Goal: Information Seeking & Learning: Learn about a topic

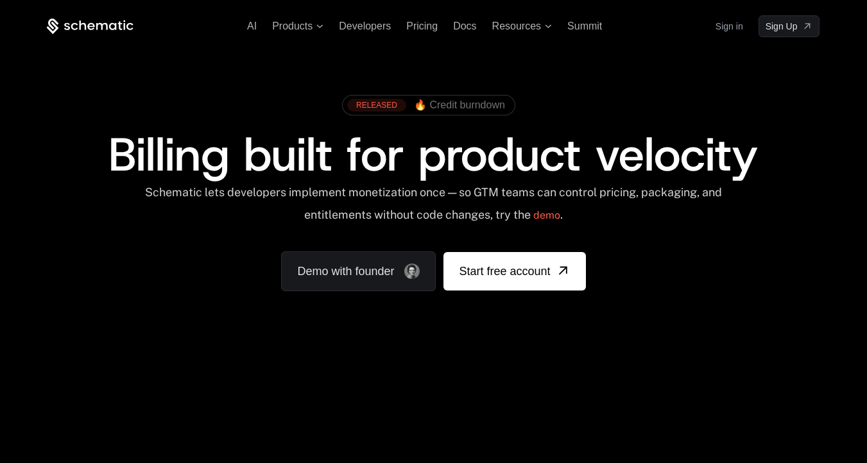
click at [314, 32] on div "AI Products Developers Pricing Docs Resources Summit Sign in Sign Up" at bounding box center [433, 26] width 773 height 22
click at [312, 24] on span "Products" at bounding box center [297, 27] width 51 height 12
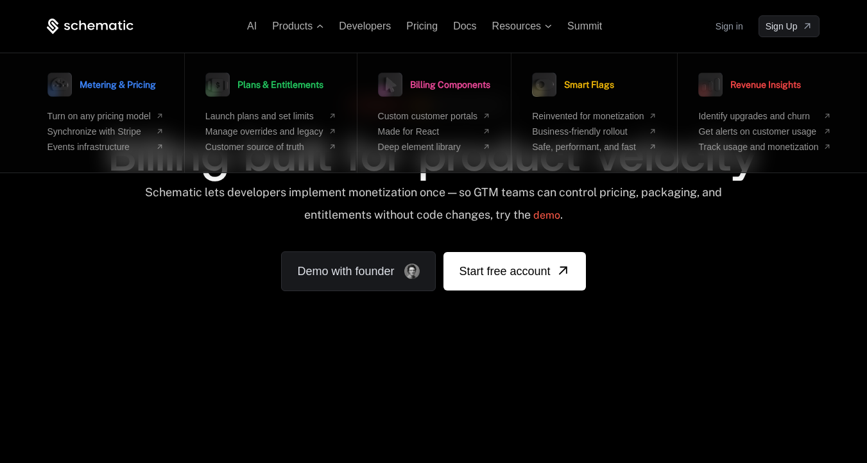
click at [197, 309] on div "RELEASED 🔥 Credit burndown Billing built for product velocity Schematic lets de…" at bounding box center [433, 189] width 834 height 305
click at [369, 30] on span "Developers" at bounding box center [365, 26] width 52 height 11
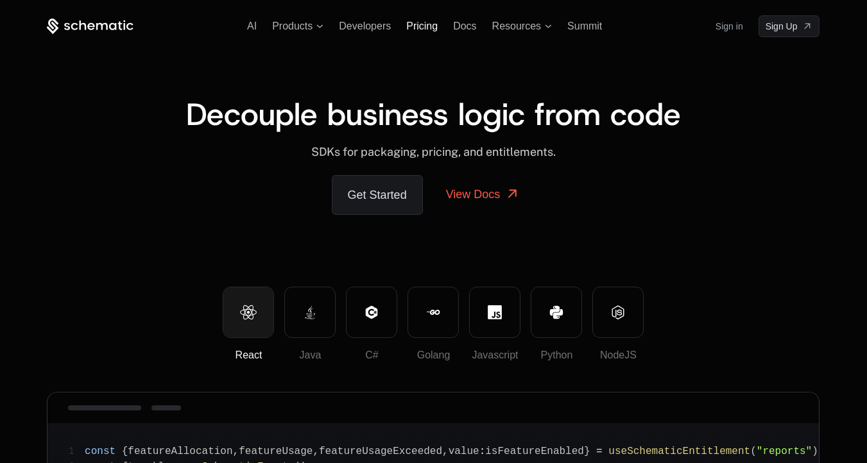
click at [420, 22] on span "Pricing" at bounding box center [421, 26] width 31 height 11
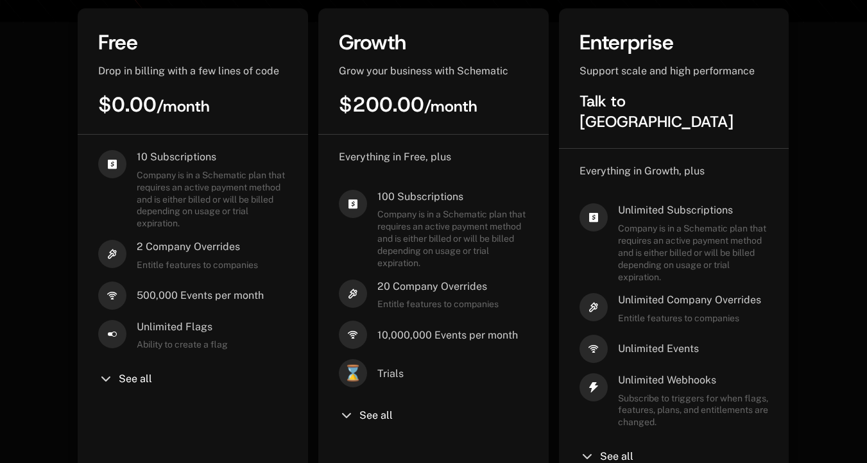
scroll to position [357, 0]
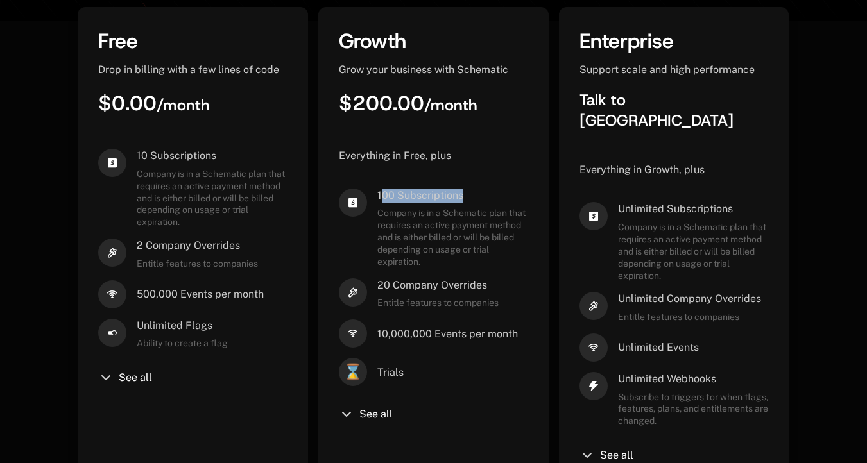
drag, startPoint x: 380, startPoint y: 194, endPoint x: 466, endPoint y: 195, distance: 85.3
click at [466, 195] on span "100 Subscriptions" at bounding box center [452, 196] width 151 height 14
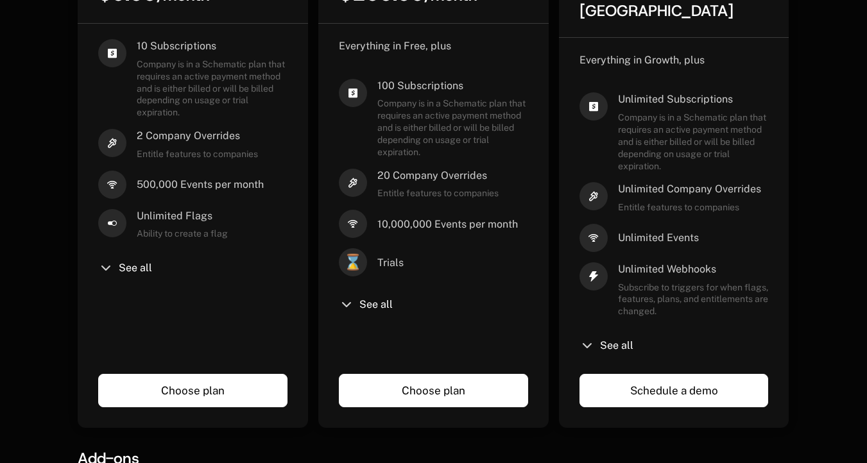
scroll to position [477, 0]
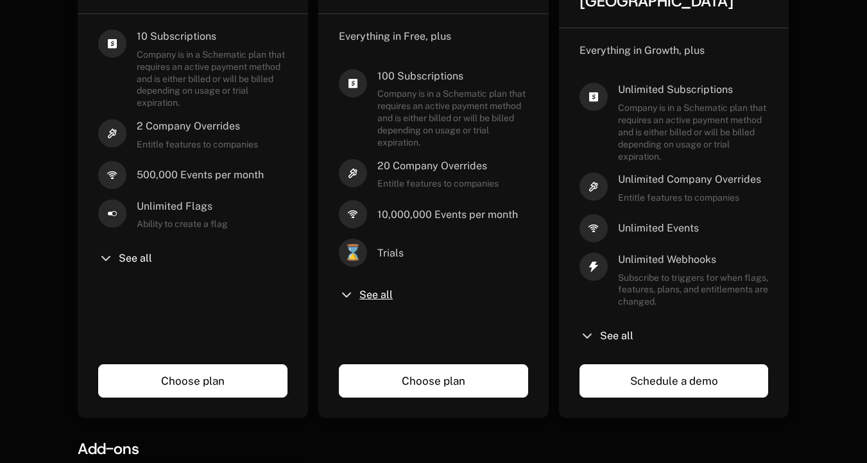
click at [368, 300] on span "See all" at bounding box center [375, 295] width 33 height 10
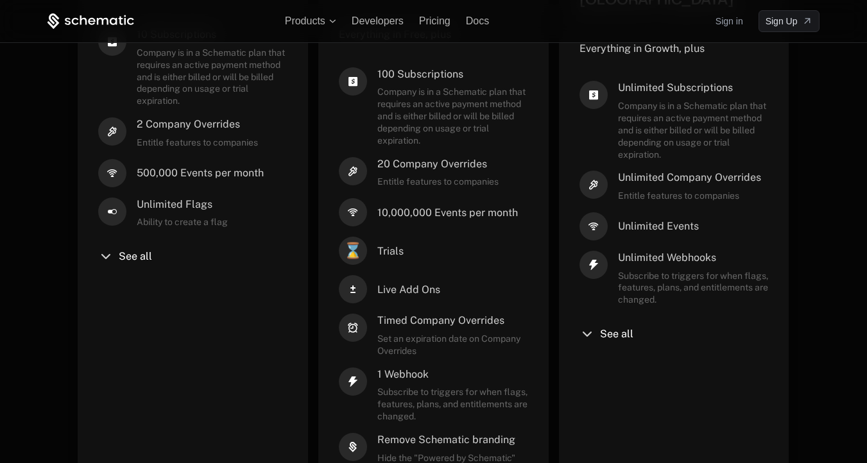
scroll to position [475, 0]
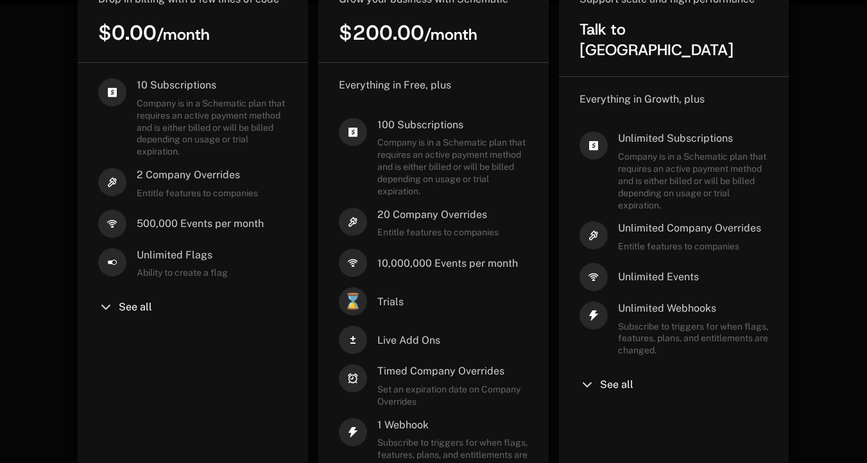
scroll to position [447, 0]
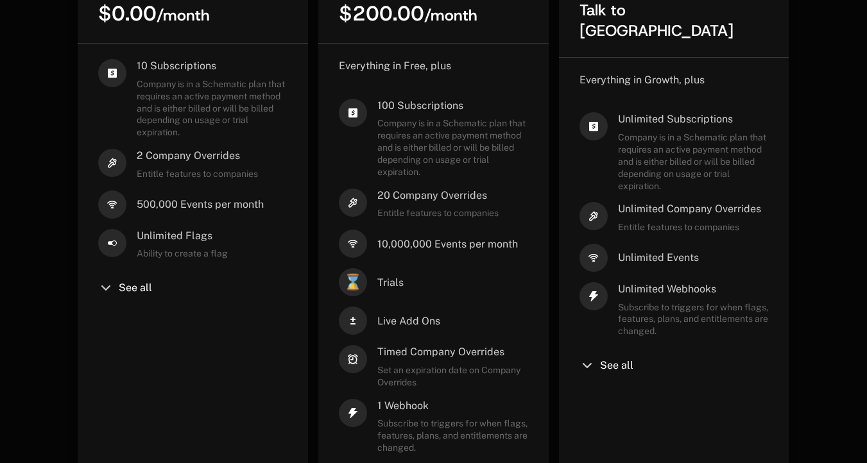
click at [352, 115] on icon at bounding box center [353, 113] width 28 height 28
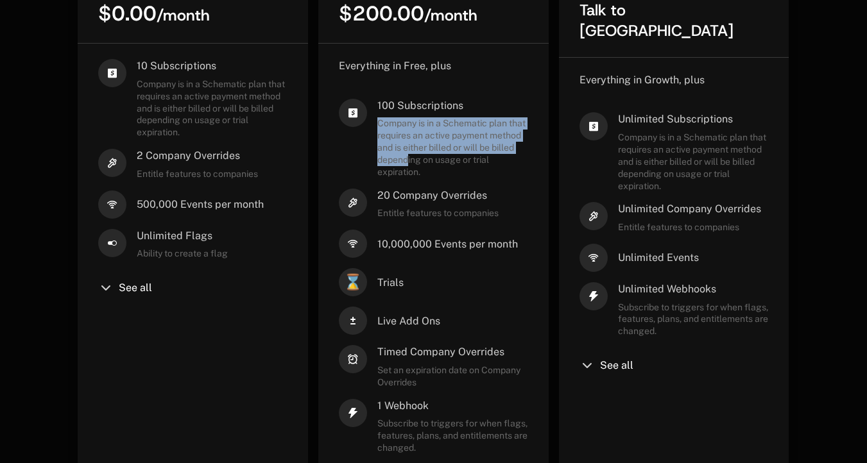
drag, startPoint x: 374, startPoint y: 121, endPoint x: 432, endPoint y: 167, distance: 74.0
click at [432, 167] on div "100 Subscriptions Company is in a Schematic plan that requires an active paymen…" at bounding box center [433, 139] width 189 height 80
click at [432, 167] on span "Company is in a Schematic plan that requires an active payment method and is ei…" at bounding box center [452, 147] width 151 height 60
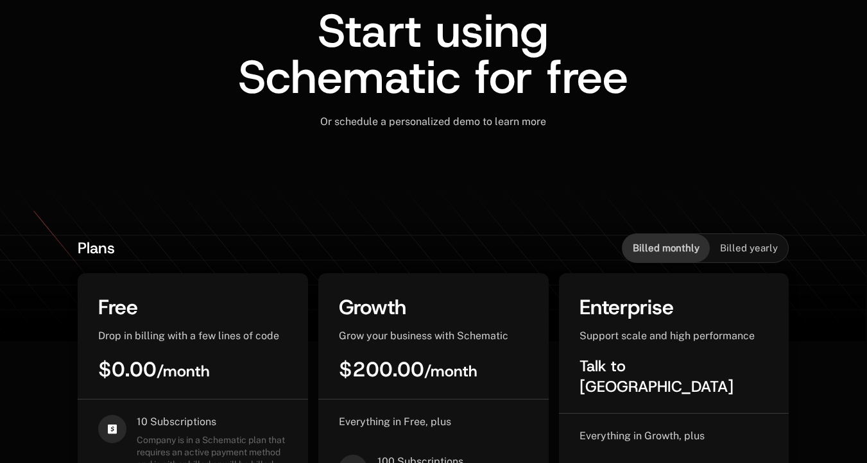
scroll to position [175, 0]
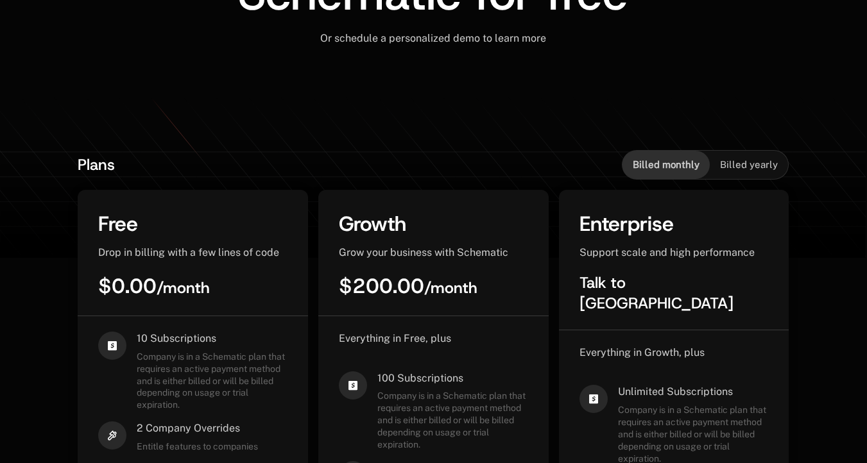
click at [747, 167] on span "Billed yearly" at bounding box center [749, 164] width 58 height 13
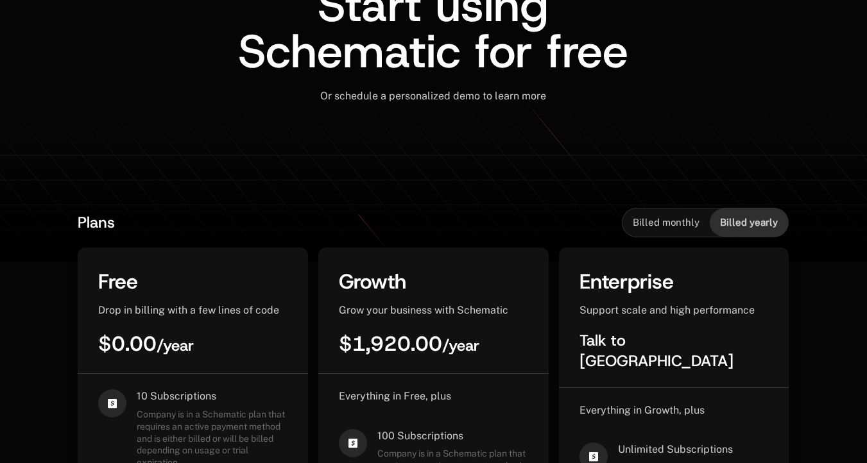
click at [680, 223] on span "Billed monthly" at bounding box center [666, 222] width 67 height 13
click at [742, 227] on span "Billed yearly" at bounding box center [749, 222] width 58 height 13
click at [669, 216] on span "Billed monthly" at bounding box center [666, 222] width 67 height 13
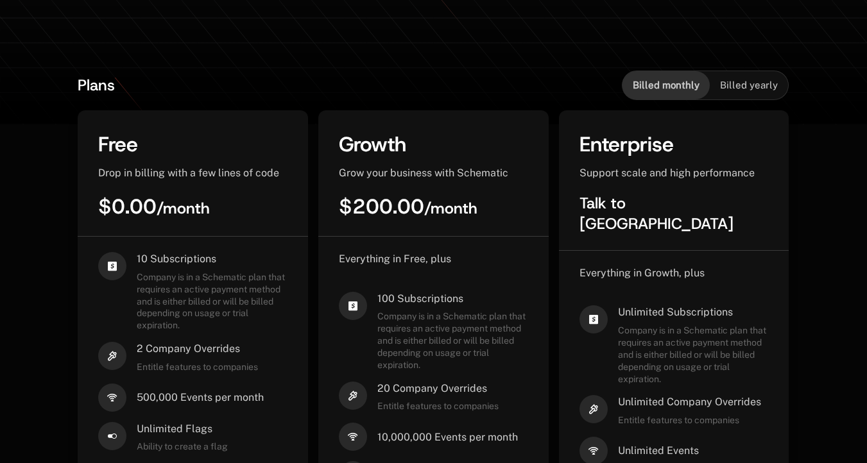
scroll to position [273, 0]
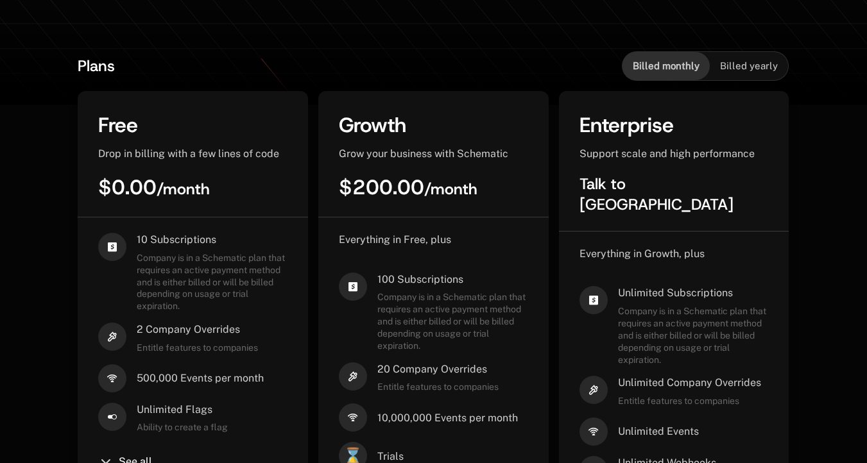
click at [739, 64] on span "Billed yearly" at bounding box center [749, 66] width 58 height 13
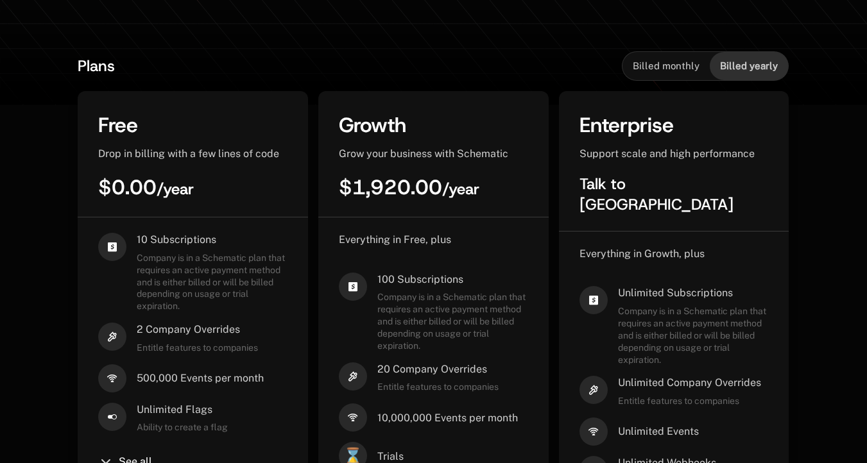
click at [661, 76] on div "Billed monthly" at bounding box center [665, 66] width 87 height 28
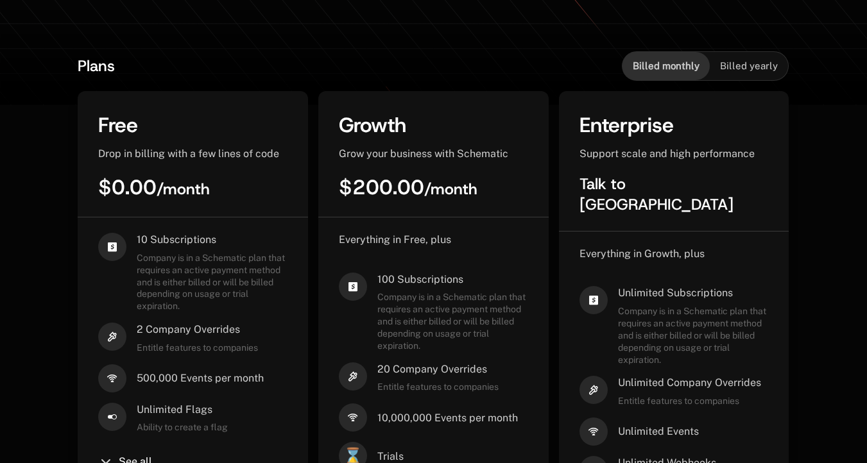
click at [742, 78] on div "Billed yearly" at bounding box center [749, 66] width 78 height 28
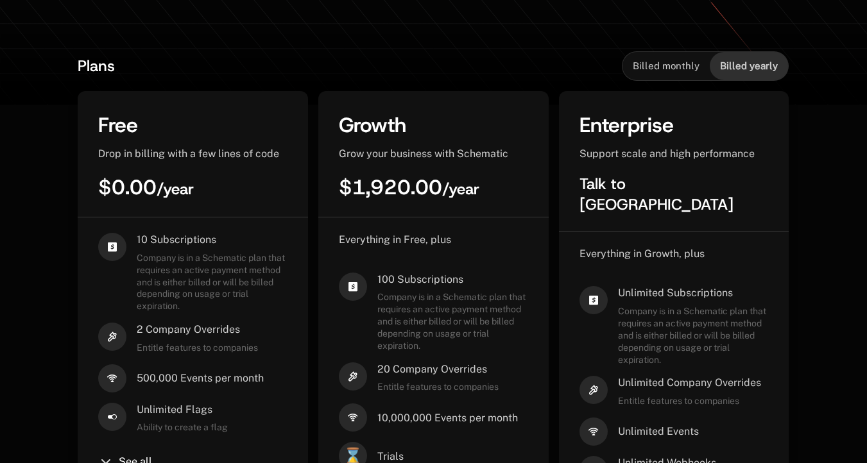
click at [657, 78] on div "Billed monthly" at bounding box center [665, 66] width 87 height 28
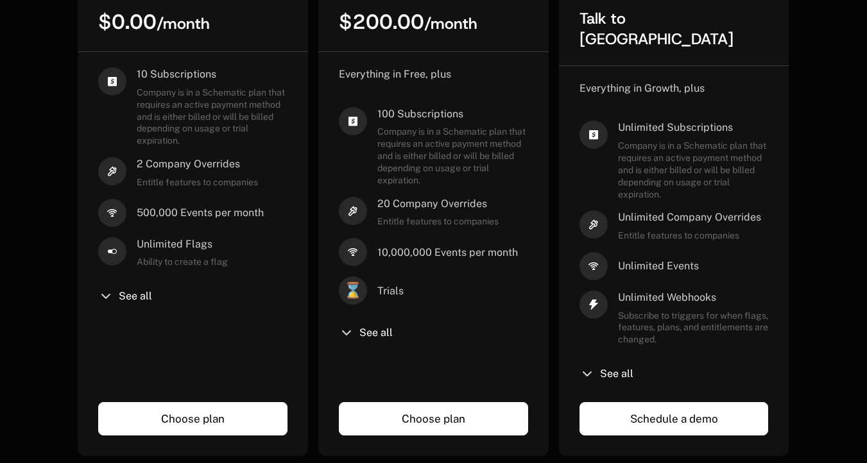
scroll to position [456, 0]
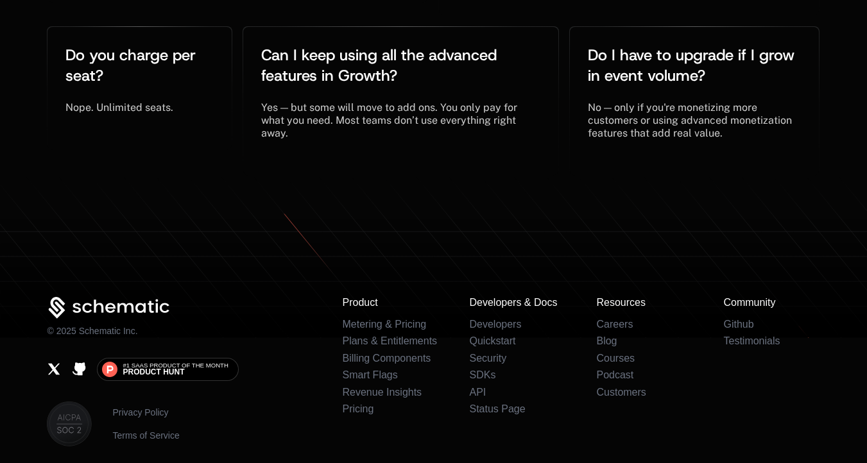
scroll to position [3012, 0]
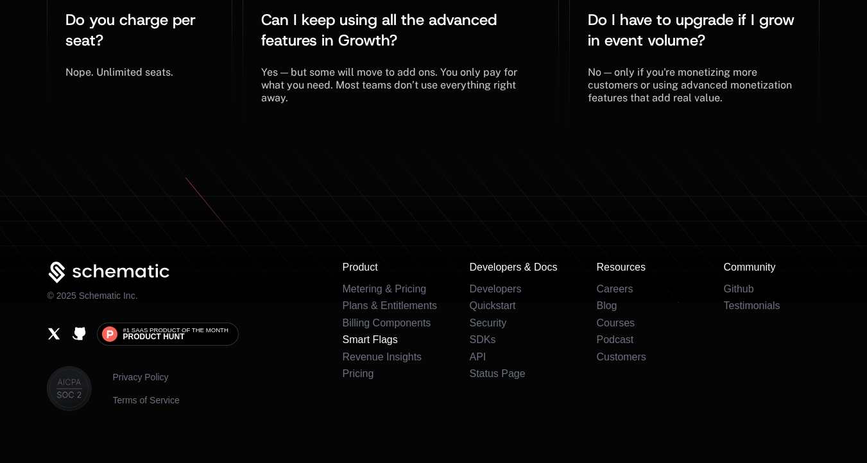
click at [371, 334] on link "Smart Flags" at bounding box center [369, 339] width 55 height 11
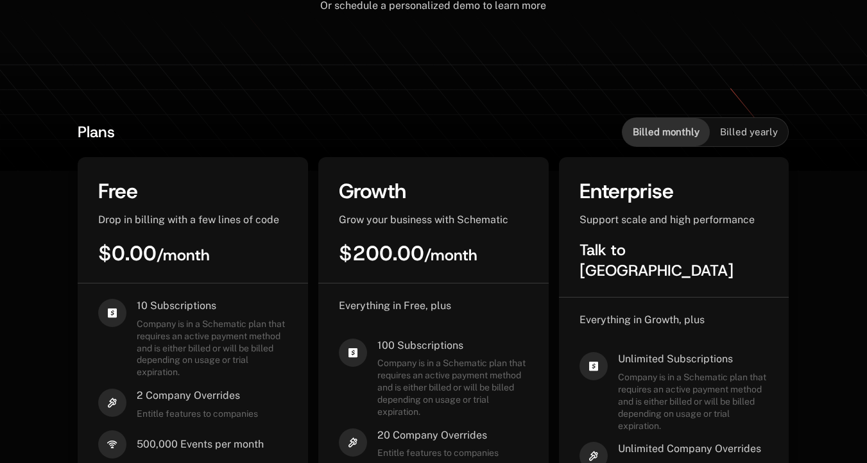
scroll to position [0, 0]
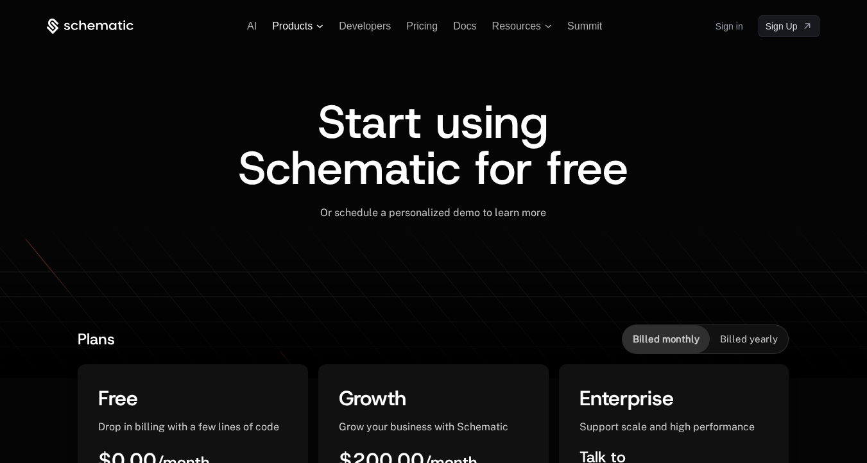
click at [305, 24] on span "Products" at bounding box center [292, 27] width 40 height 12
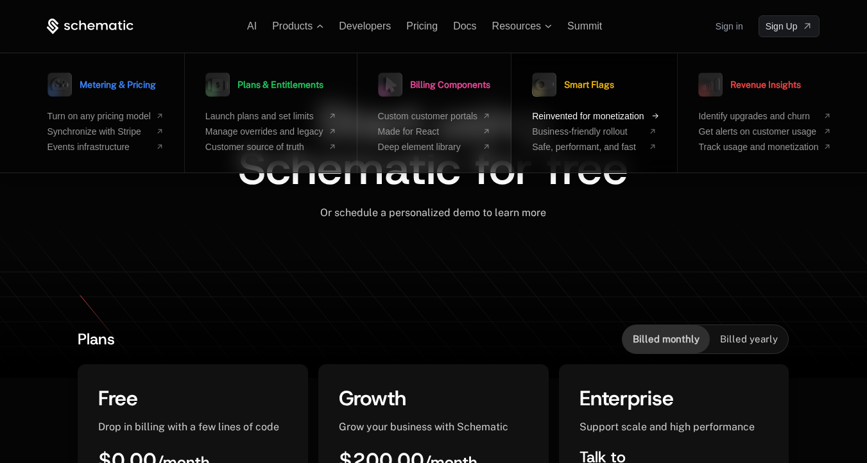
click at [581, 117] on span "Reinvented for monetization" at bounding box center [588, 116] width 112 height 10
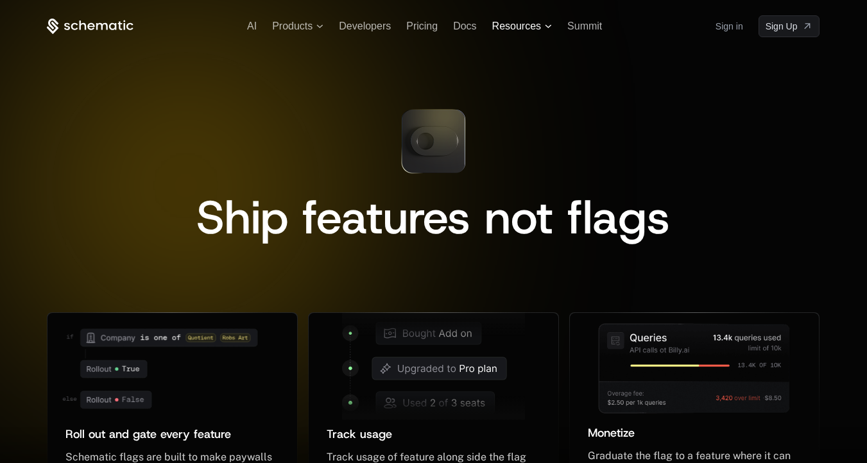
click at [528, 26] on span "Resources" at bounding box center [516, 27] width 49 height 12
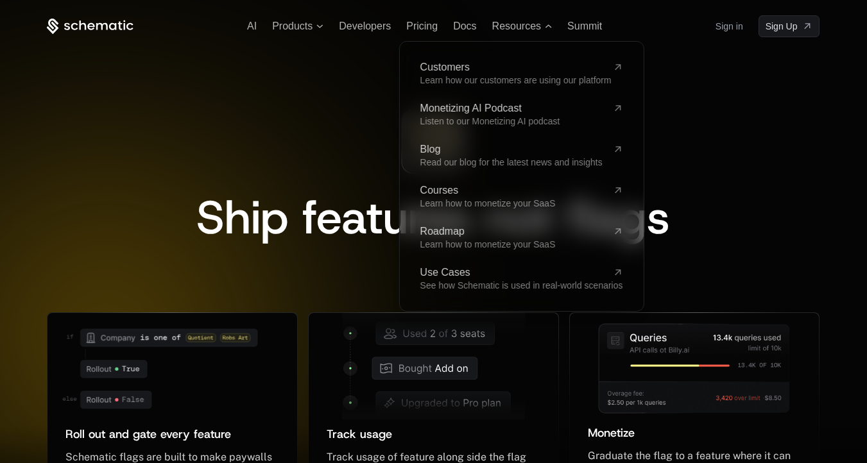
click at [363, 142] on div "Ship features not flags" at bounding box center [433, 170] width 773 height 142
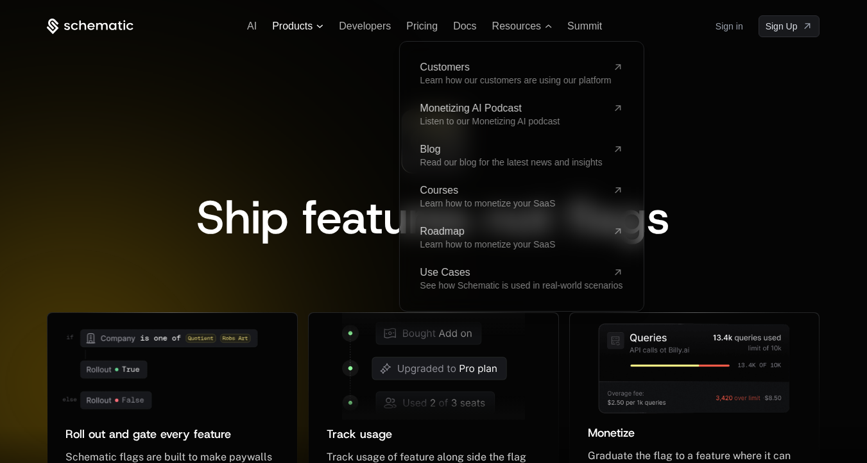
click at [299, 28] on span "Products" at bounding box center [292, 27] width 40 height 12
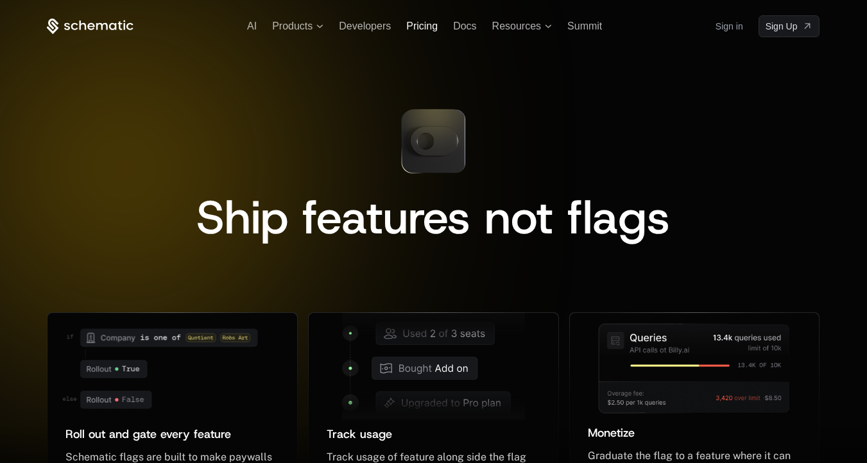
click at [422, 28] on span "Pricing" at bounding box center [421, 26] width 31 height 11
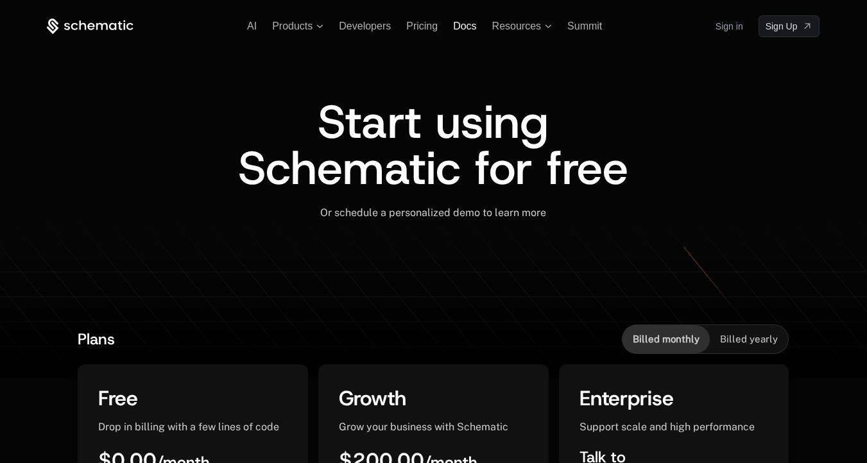
click at [469, 29] on span "Docs" at bounding box center [464, 26] width 23 height 11
click at [415, 22] on span "Pricing" at bounding box center [421, 26] width 31 height 11
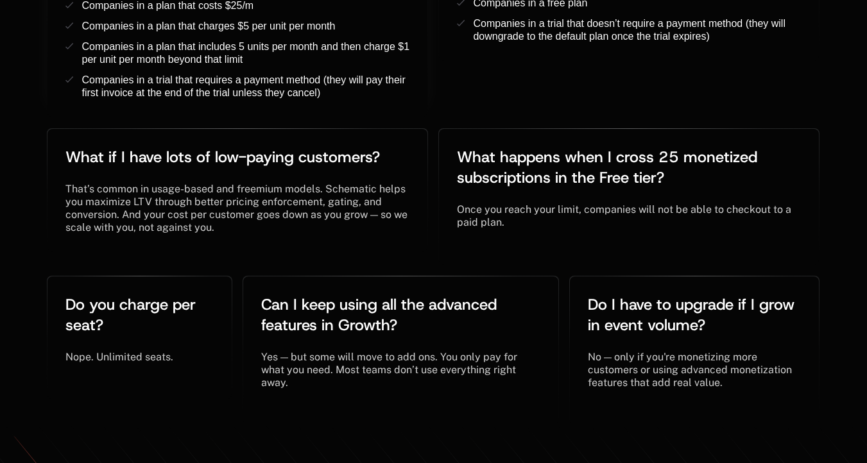
scroll to position [2728, 0]
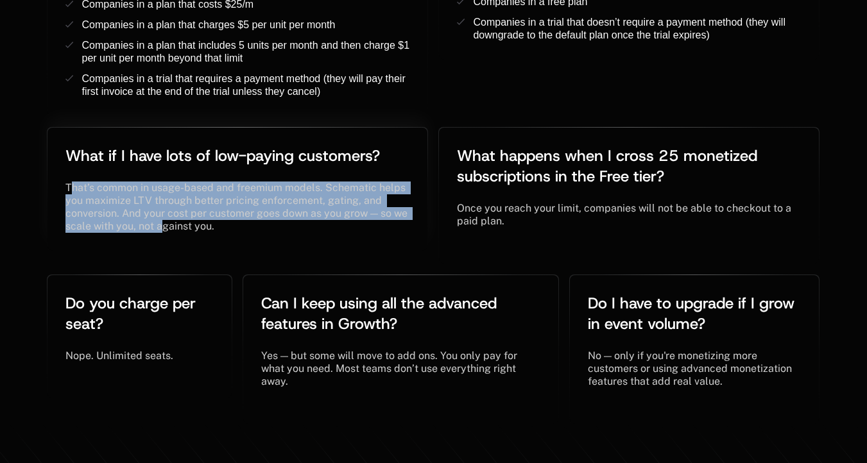
drag, startPoint x: 73, startPoint y: 167, endPoint x: 161, endPoint y: 205, distance: 96.3
click at [161, 205] on span "That’s common in usage-based and freemium models. Schematic helps you maximize …" at bounding box center [237, 207] width 345 height 51
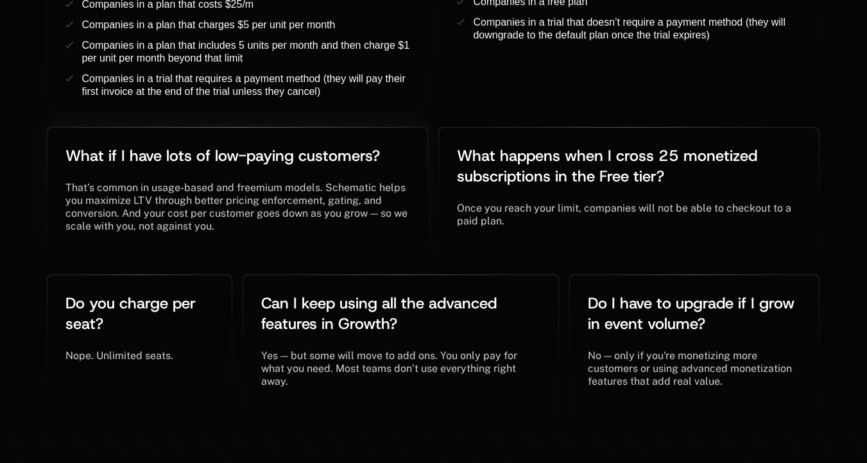
click at [184, 214] on div "What if I have lots of low-paying customers? ﻿ ﻿ That’s common in usage-based a…" at bounding box center [237, 189] width 380 height 123
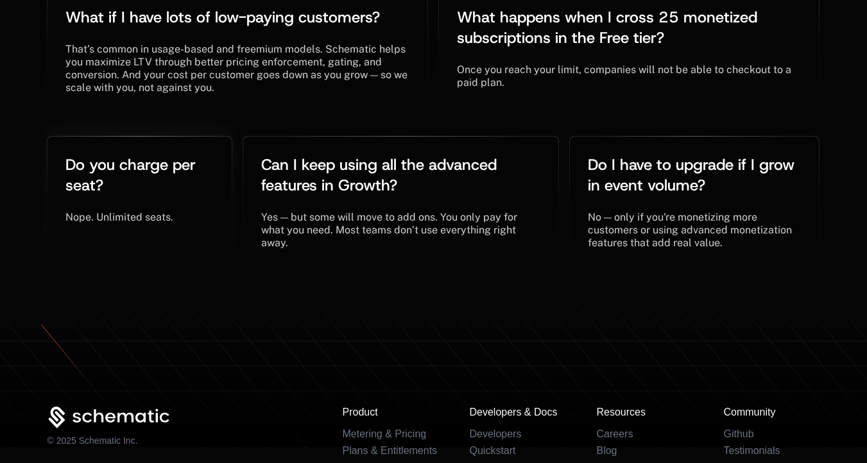
scroll to position [2783, 0]
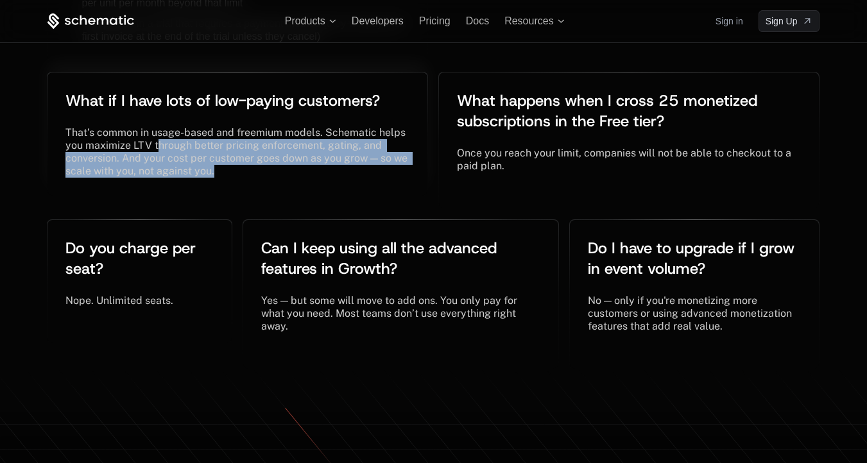
drag, startPoint x: 221, startPoint y: 155, endPoint x: 156, endPoint y: 122, distance: 73.2
click at [156, 126] on div "That’s common in usage-based and freemium models. Schematic helps you maximize …" at bounding box center [237, 151] width 344 height 51
click at [156, 126] on span "That’s common in usage-based and freemium models. Schematic helps you maximize …" at bounding box center [237, 151] width 345 height 51
drag, startPoint x: 156, startPoint y: 122, endPoint x: 216, endPoint y: 154, distance: 67.8
click at [216, 154] on div "That’s common in usage-based and freemium models. Schematic helps you maximize …" at bounding box center [237, 151] width 344 height 51
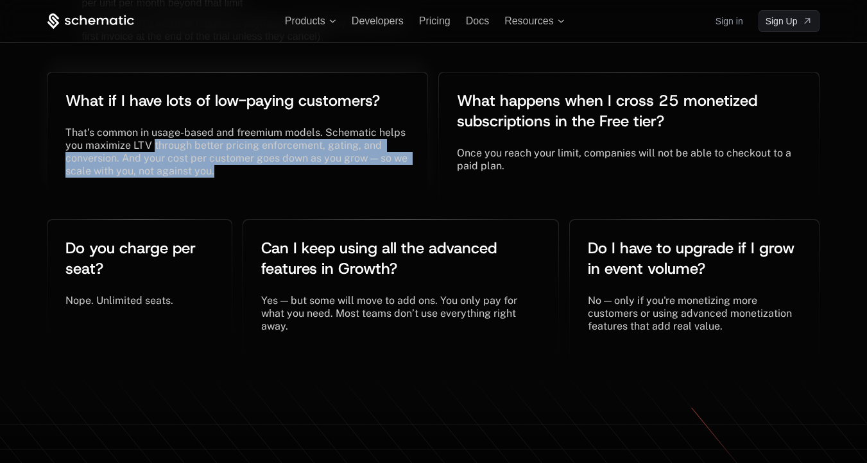
click at [216, 154] on div "That’s common in usage-based and freemium models. Schematic helps you maximize …" at bounding box center [237, 151] width 344 height 51
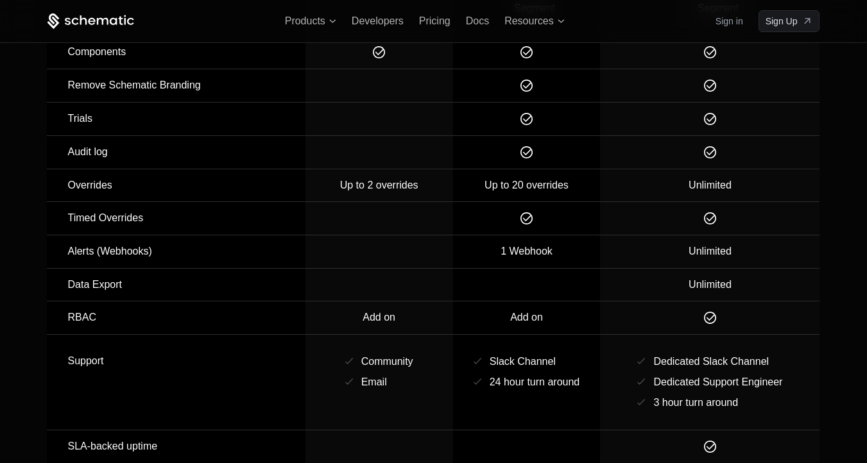
scroll to position [1775, 0]
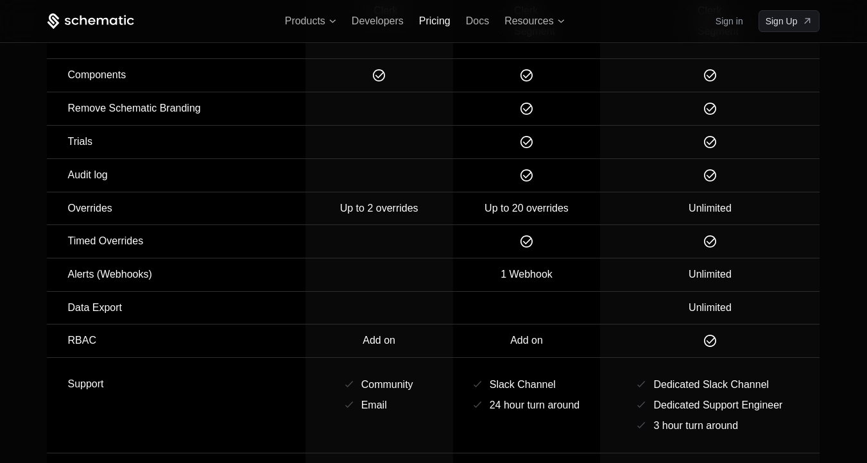
click at [439, 21] on span "Pricing" at bounding box center [434, 20] width 31 height 11
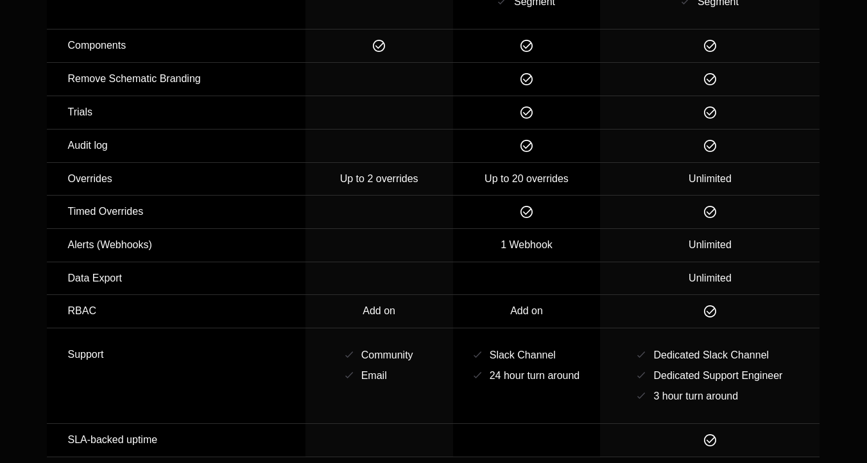
scroll to position [1809, 0]
